Goal: Task Accomplishment & Management: Complete application form

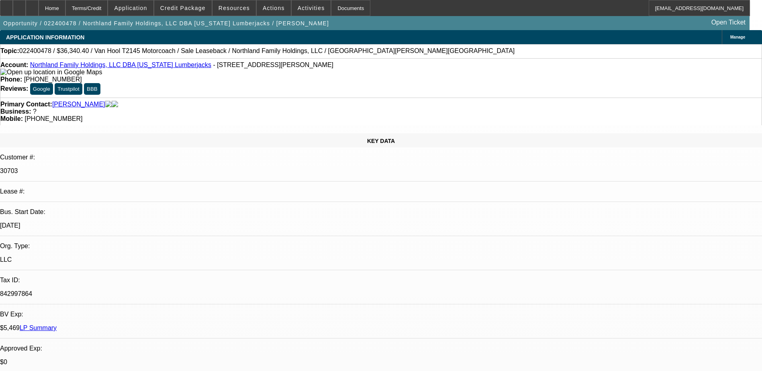
select select "0"
select select "2"
select select "0"
select select "6"
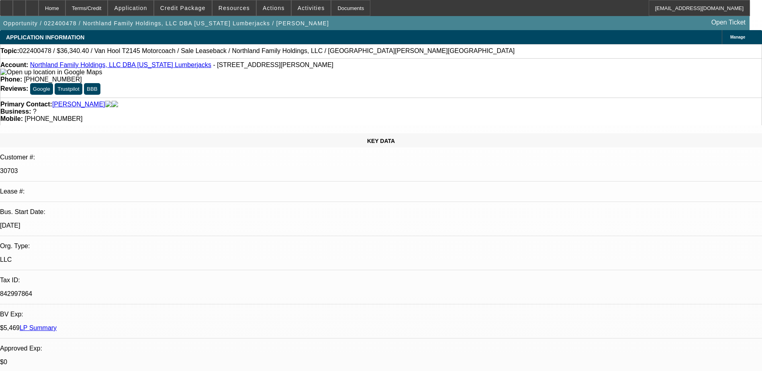
select select "0"
select select "2"
select select "0"
select select "6"
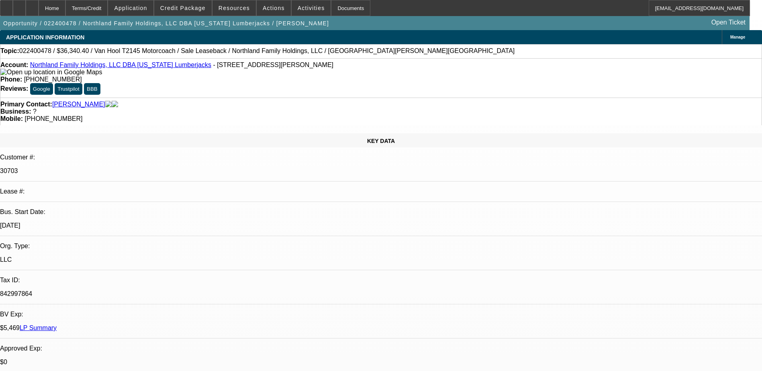
select select "0"
select select "2"
select select "0"
select select "6"
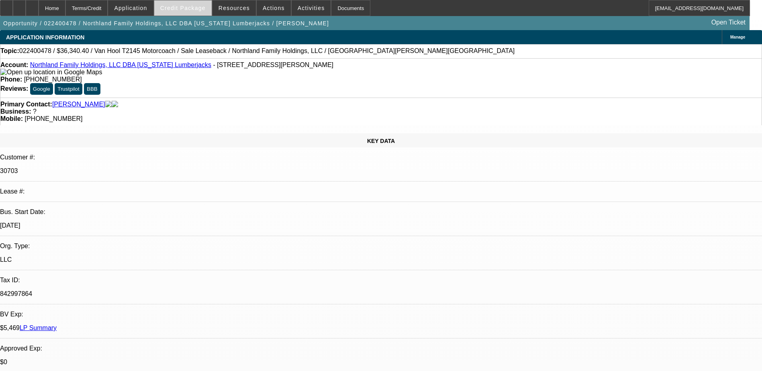
click at [188, 9] on span "Credit Package" at bounding box center [182, 8] width 45 height 6
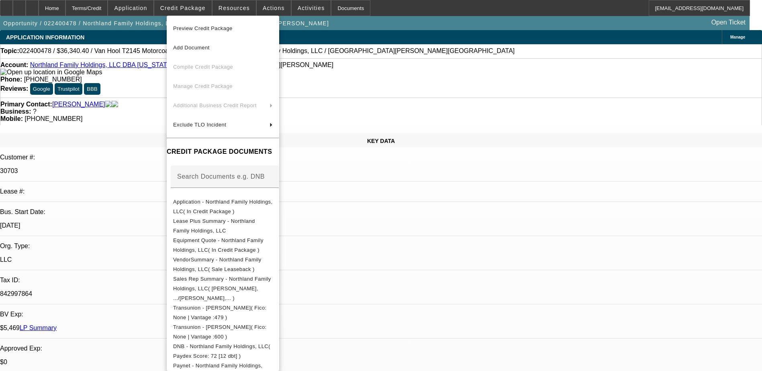
click at [228, 10] on div at bounding box center [381, 185] width 762 height 371
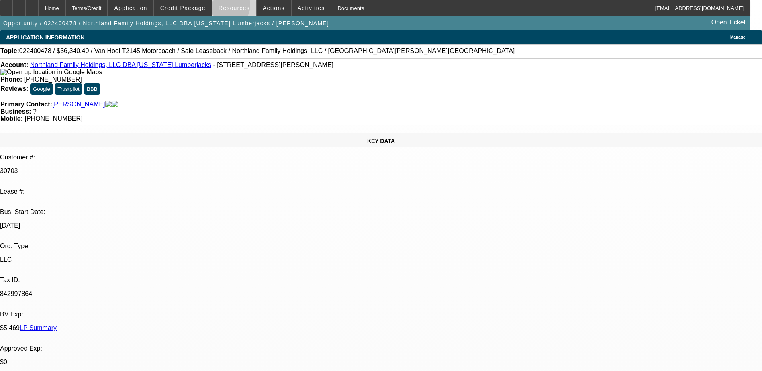
click at [228, 7] on span "Resources" at bounding box center [233, 8] width 31 height 6
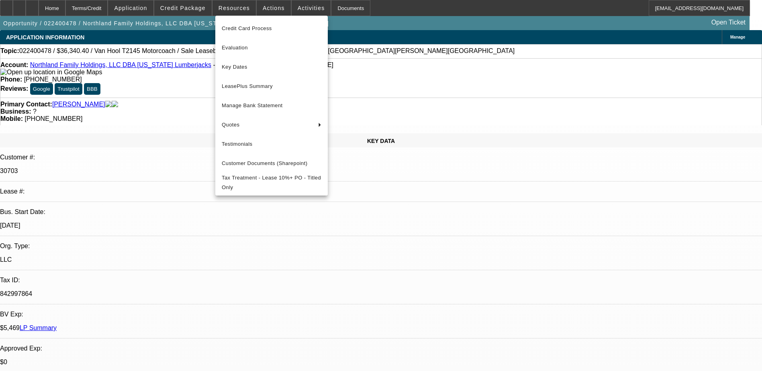
click at [184, 9] on div at bounding box center [381, 185] width 762 height 371
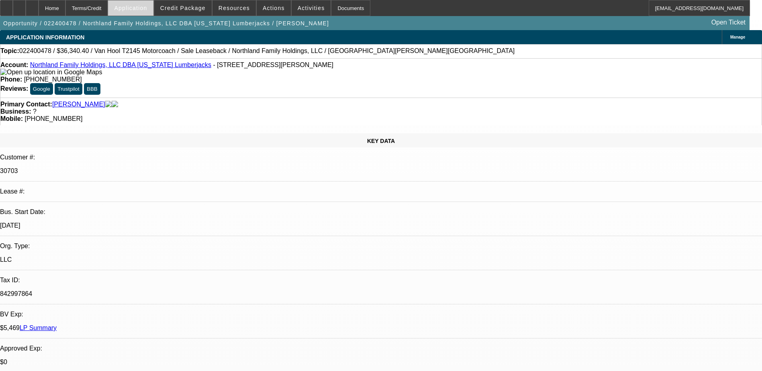
click at [147, 7] on span "Application" at bounding box center [130, 8] width 33 height 6
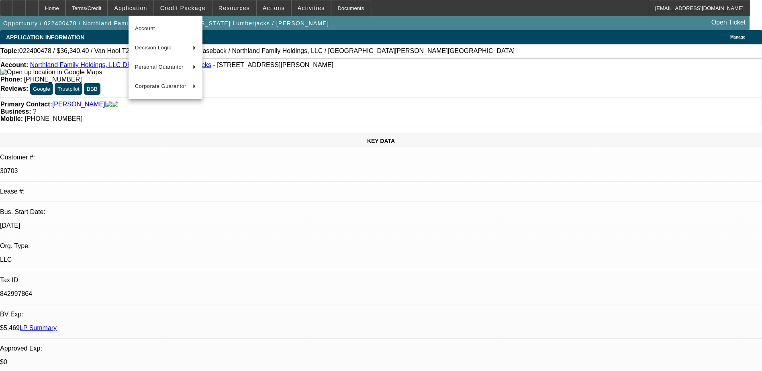
click at [113, 10] on div at bounding box center [381, 185] width 762 height 371
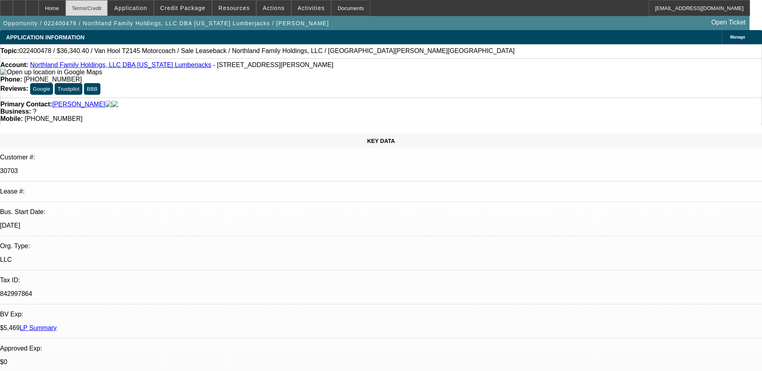
click at [108, 8] on div "Terms/Credit" at bounding box center [86, 8] width 43 height 16
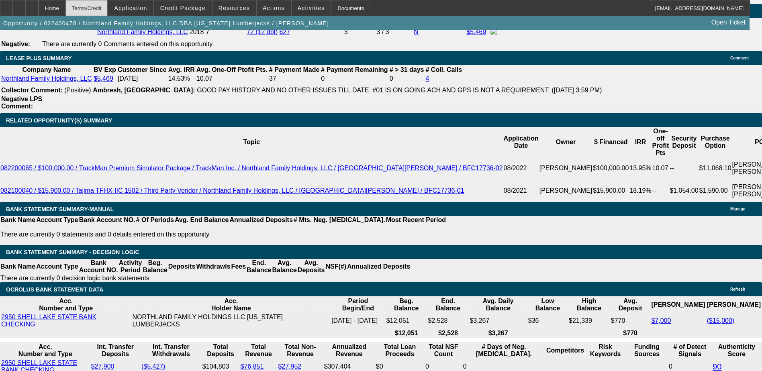
click at [108, 8] on div "Terms/Credit" at bounding box center [86, 8] width 43 height 16
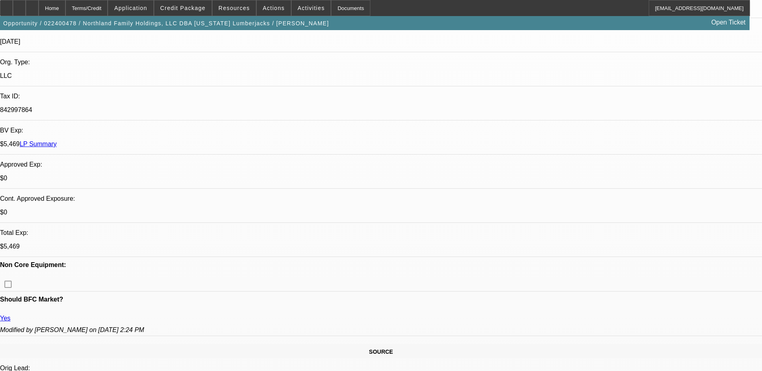
scroll to position [0, 0]
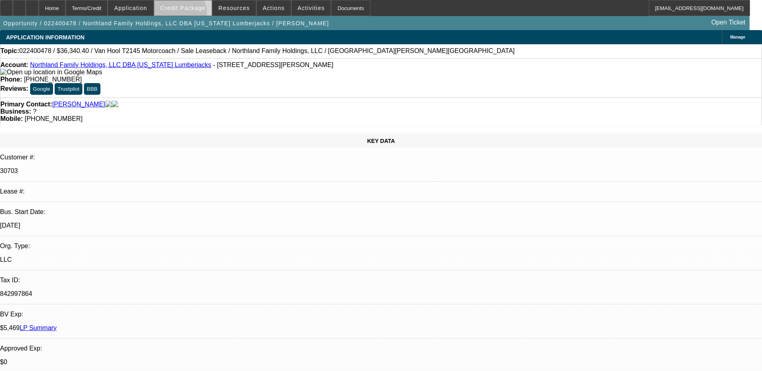
click at [192, 14] on span at bounding box center [182, 7] width 57 height 19
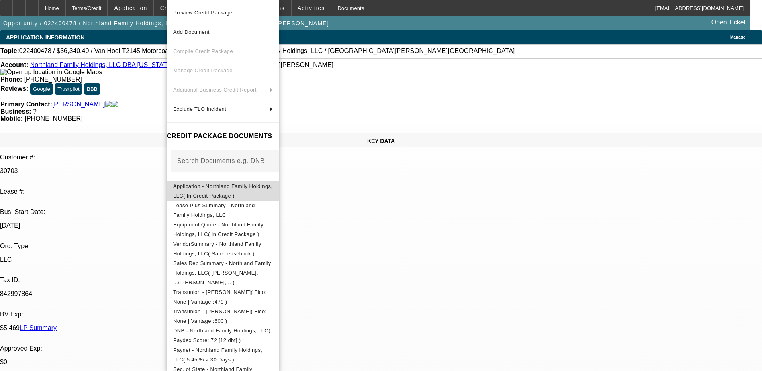
click at [242, 191] on span "Application - Northland Family Holdings, LLC( In Credit Package )" at bounding box center [223, 191] width 100 height 19
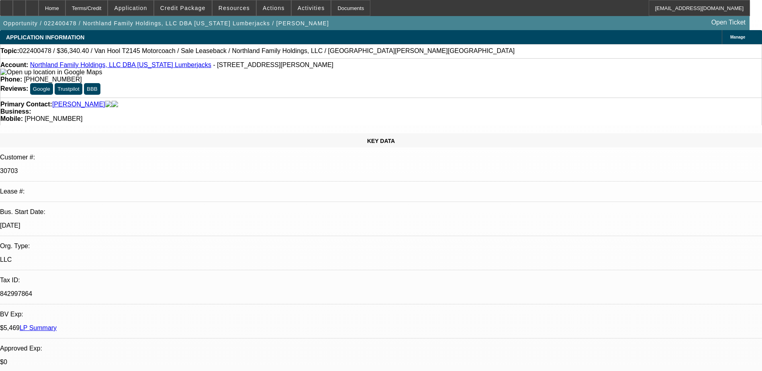
select select "0"
select select "2"
select select "0"
select select "6"
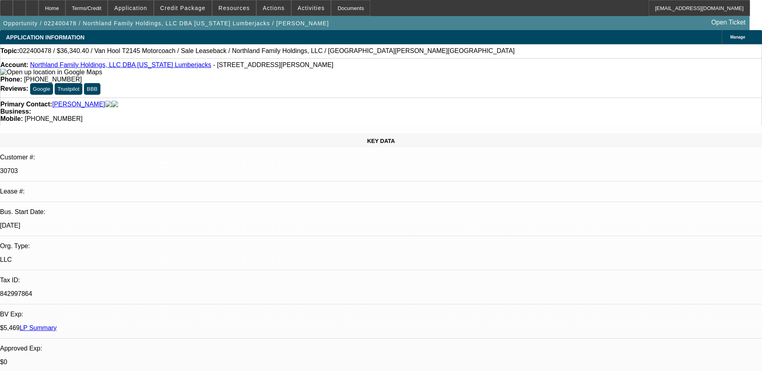
select select "0"
select select "2"
select select "0"
select select "6"
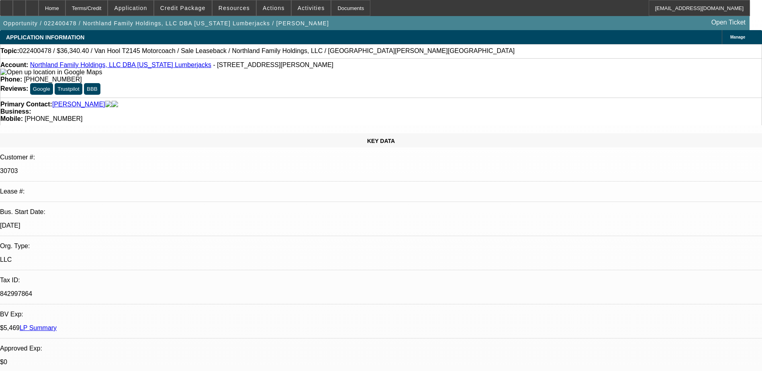
select select "0"
select select "2"
select select "0"
select select "6"
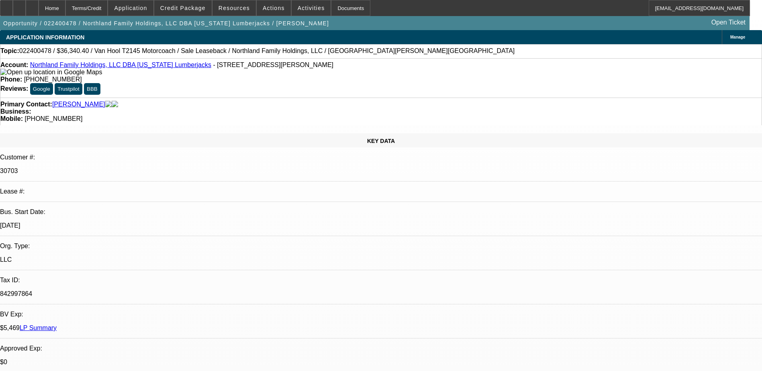
scroll to position [562, 0]
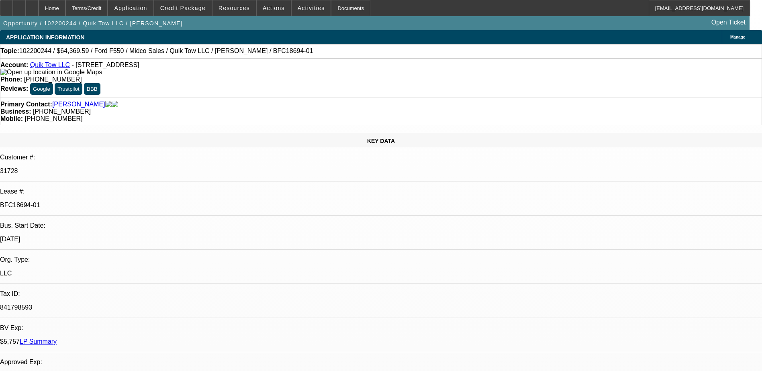
select select "0"
select select "0.1"
select select "0"
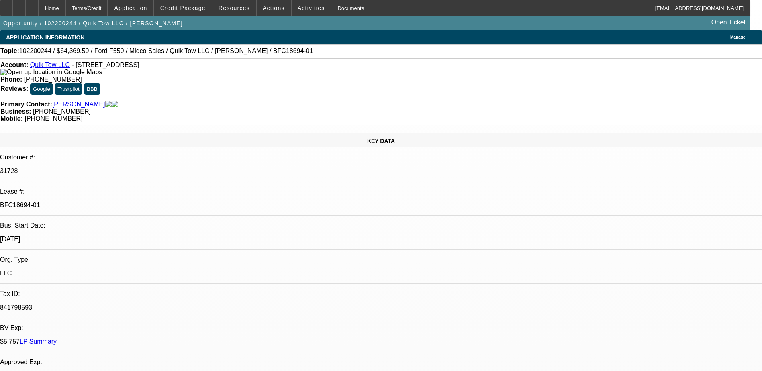
select select "0.1"
select select "0"
select select "0.1"
select select "0"
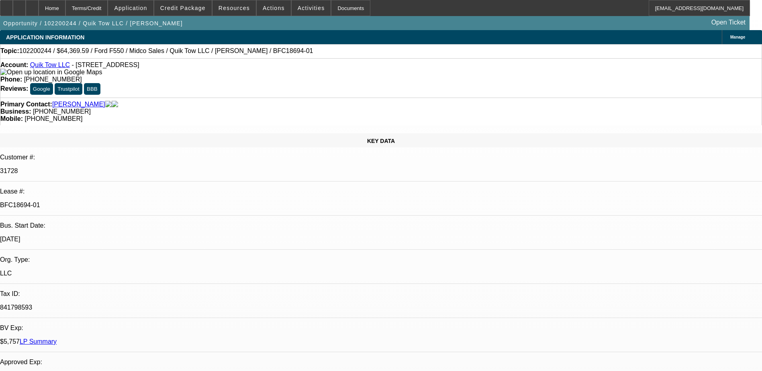
select select "0"
select select "0.1"
select select "1"
select select "2"
select select "4"
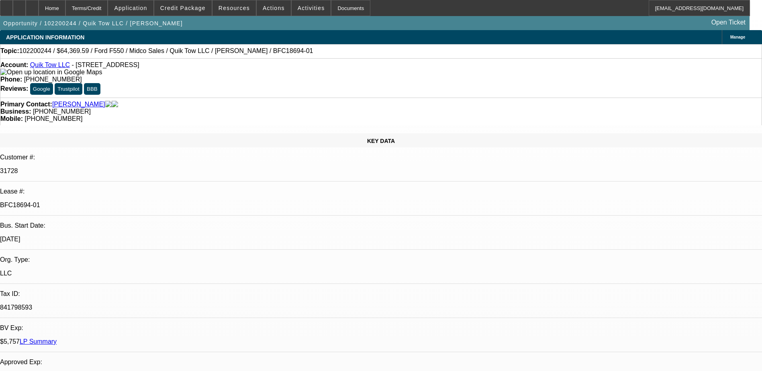
select select "1"
select select "2"
select select "4"
select select "1"
select select "2"
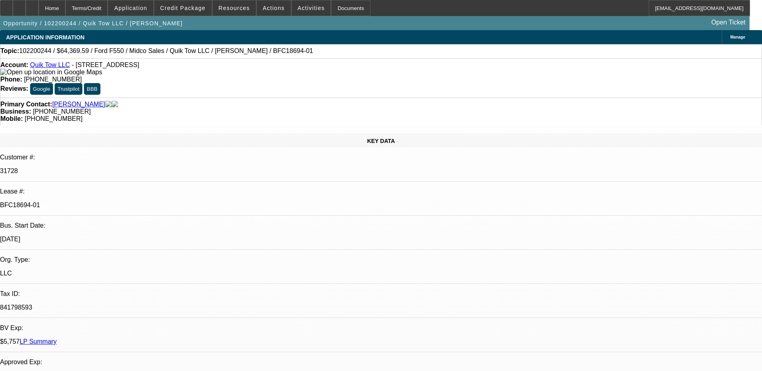
select select "4"
select select "1"
select select "2"
select select "4"
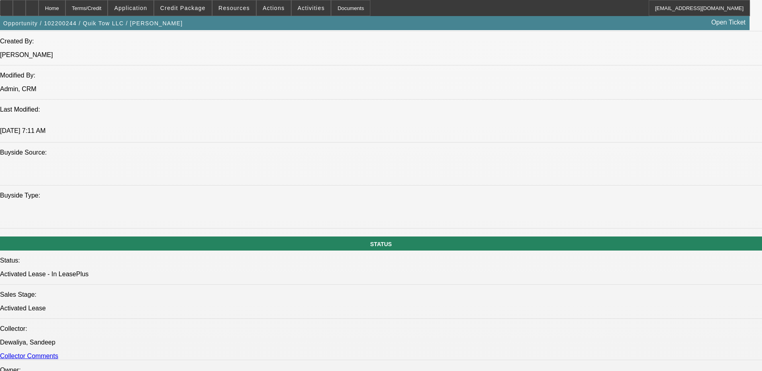
scroll to position [683, 0]
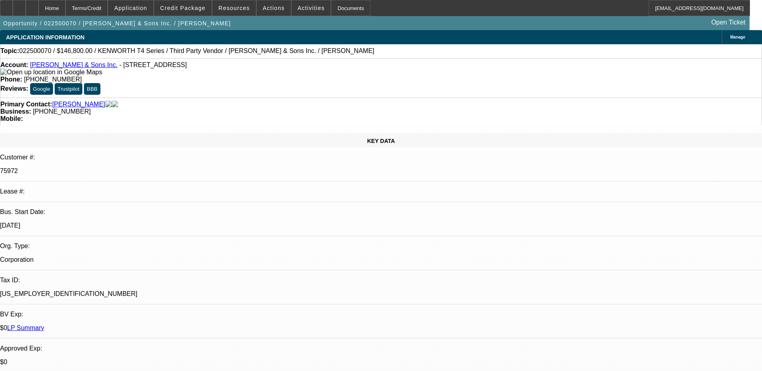
select select "0"
select select "2"
select select "0"
select select "2"
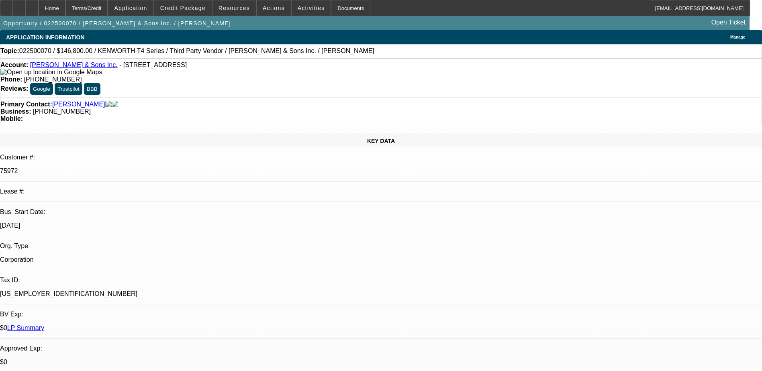
select select "0"
select select "2"
select select "0"
select select "2"
select select "0"
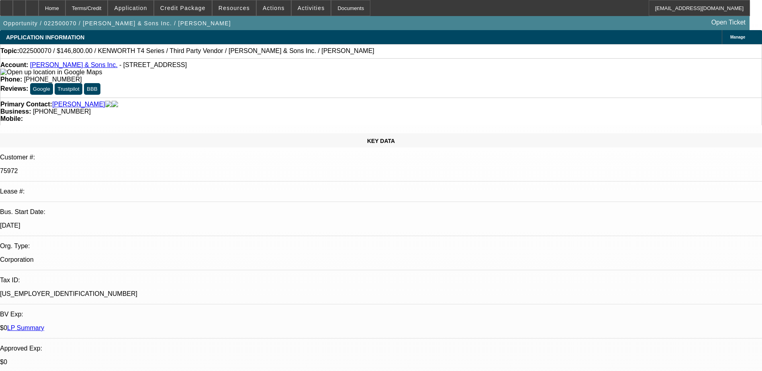
select select "1"
select select "2"
select select "6"
select select "1"
select select "2"
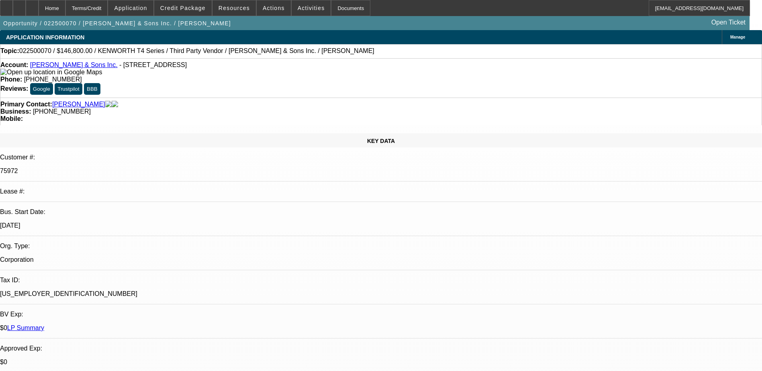
select select "6"
select select "1"
select select "2"
select select "6"
select select "1"
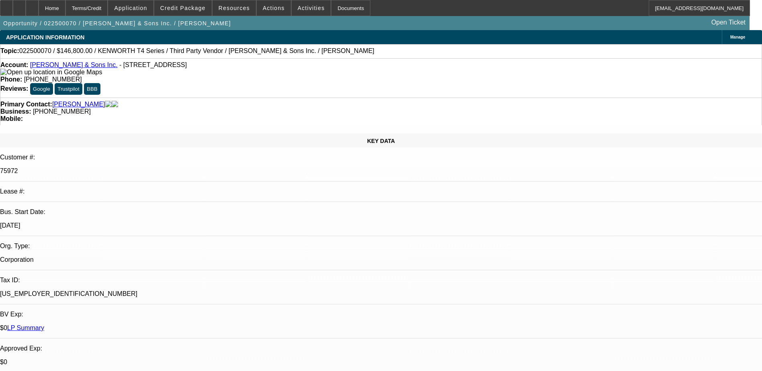
select select "2"
select select "6"
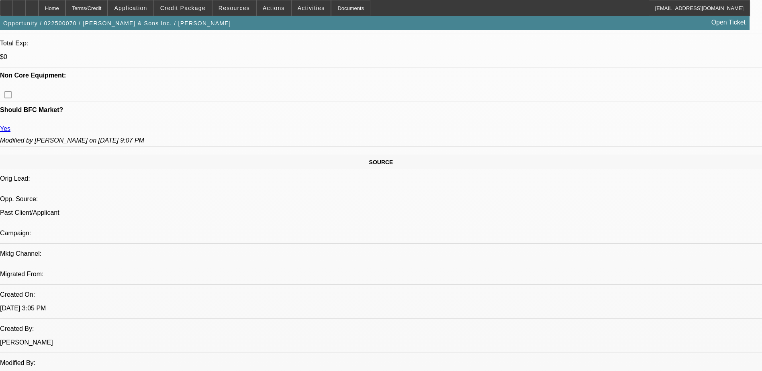
scroll to position [482, 0]
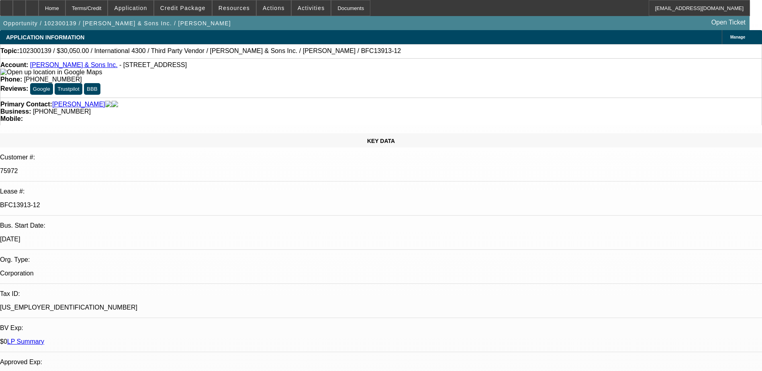
select select "0"
select select "2"
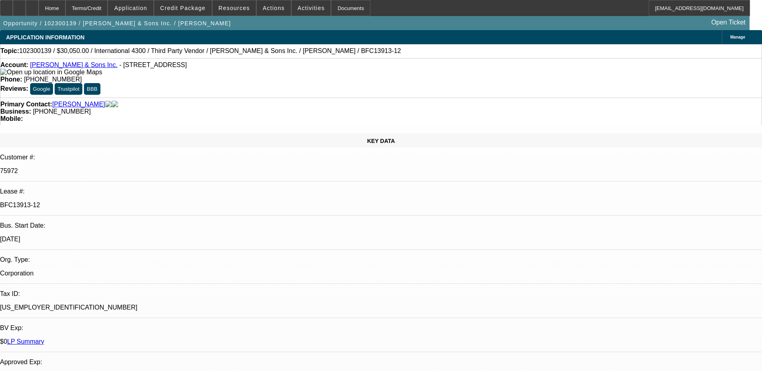
select select "0"
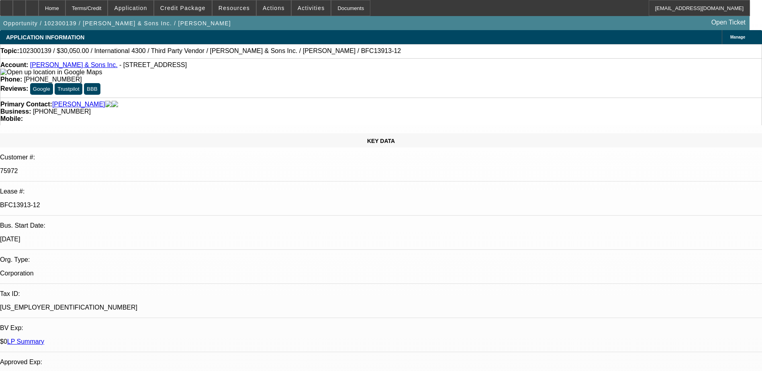
select select "0"
select select "1"
select select "6"
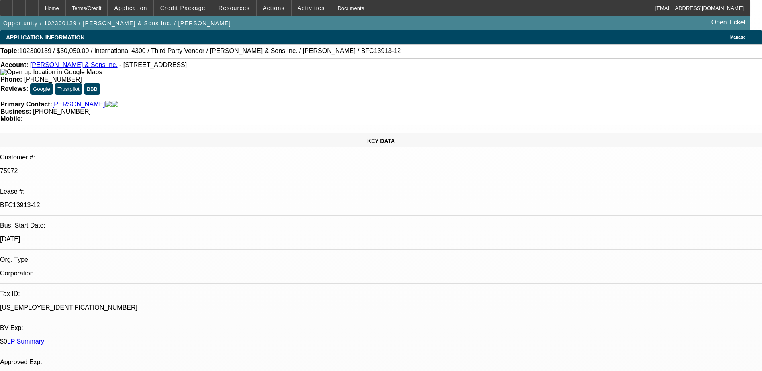
select select "1"
select select "2"
select select "6"
select select "1"
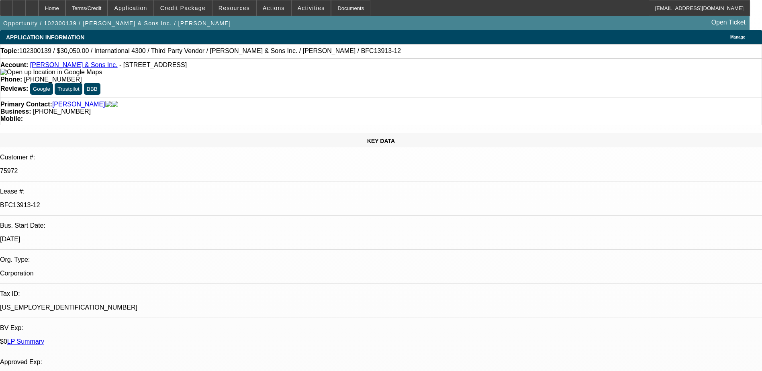
select select "6"
select select "1"
select select "6"
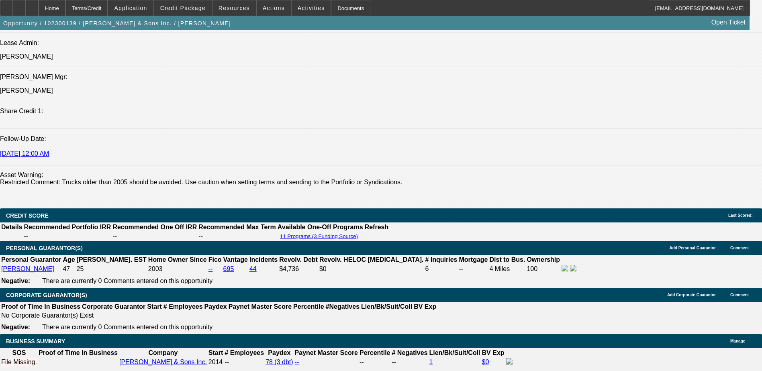
scroll to position [1084, 0]
